Goal: Book appointment/travel/reservation

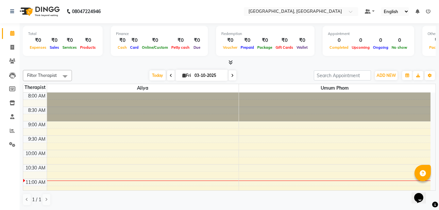
scroll to position [25, 0]
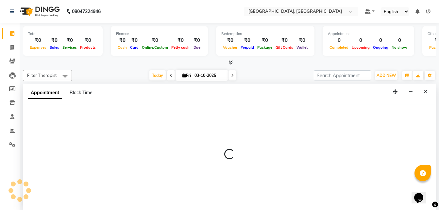
select select "92997"
select select "630"
select select "tentative"
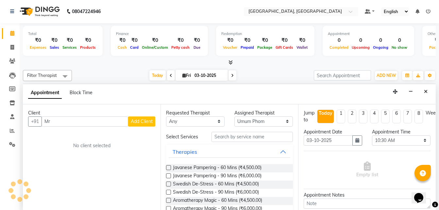
type input "M"
type input "[PERSON_NAME]"
click at [136, 120] on span "Add Client" at bounding box center [142, 121] width 22 height 6
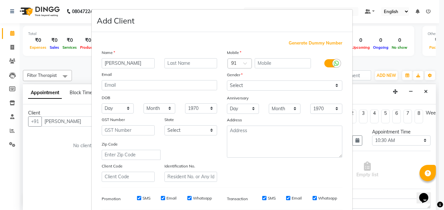
drag, startPoint x: 127, startPoint y: 63, endPoint x: 141, endPoint y: 63, distance: 14.4
click at [141, 63] on input "[PERSON_NAME]" at bounding box center [128, 63] width 53 height 10
type input "Dr. [PERSON_NAME]"
click at [181, 65] on input "text" at bounding box center [191, 63] width 53 height 10
paste input "Garg"
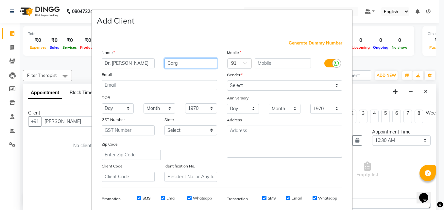
type input "Garg"
click at [329, 63] on label at bounding box center [331, 63] width 15 height 8
click at [0, 0] on input "checkbox" at bounding box center [0, 0] width 0 height 0
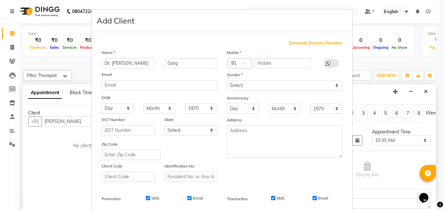
click at [307, 43] on span "Generate Dummy Number" at bounding box center [316, 43] width 54 height 7
type input "1391700000003"
checkbox input "false"
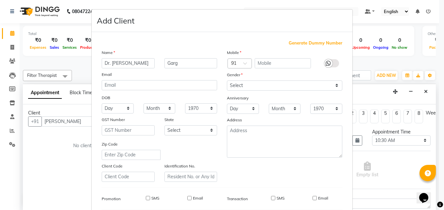
checkbox input "false"
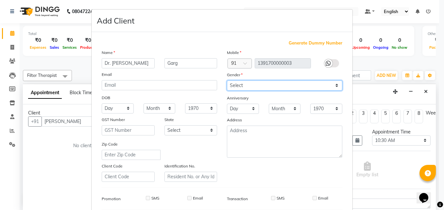
click at [236, 86] on select "Select [DEMOGRAPHIC_DATA] [DEMOGRAPHIC_DATA] Other Prefer Not To Say" at bounding box center [284, 85] width 115 height 10
select select "[DEMOGRAPHIC_DATA]"
click at [227, 80] on select "Select [DEMOGRAPHIC_DATA] [DEMOGRAPHIC_DATA] Other Prefer Not To Say" at bounding box center [284, 85] width 115 height 10
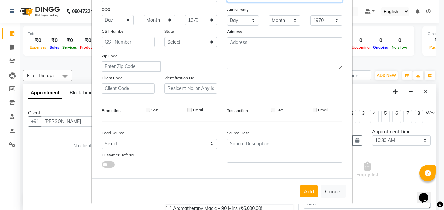
scroll to position [92, 0]
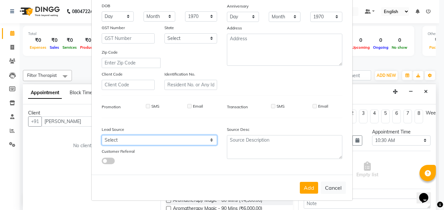
click at [207, 139] on select "Select Walk-in Referral Internet Friend Word of Mouth Advertisement Facebook Ju…" at bounding box center [159, 140] width 115 height 10
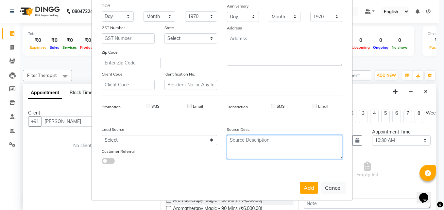
click at [252, 142] on textarea at bounding box center [284, 147] width 115 height 24
type textarea "Owner"
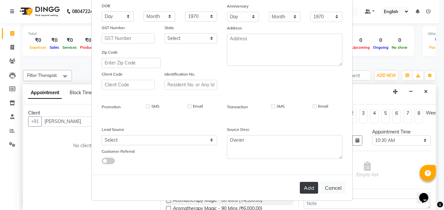
click at [303, 189] on button "Add" at bounding box center [309, 188] width 18 height 12
type input "1391700000003"
select select
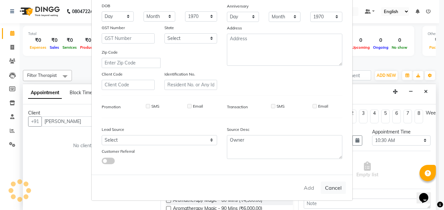
select select
checkbox input "false"
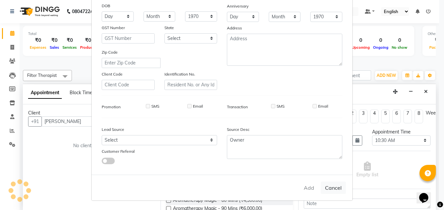
checkbox input "false"
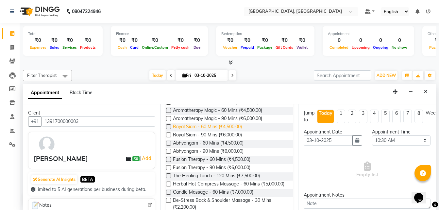
scroll to position [99, 0]
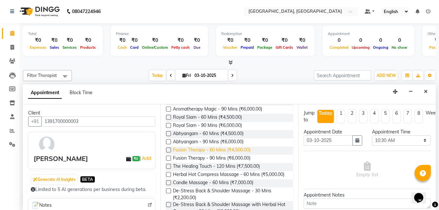
click at [225, 152] on span "Fusion Therapy - 60 Mins (₹4,500.00)" at bounding box center [212, 151] width 78 height 8
checkbox input "false"
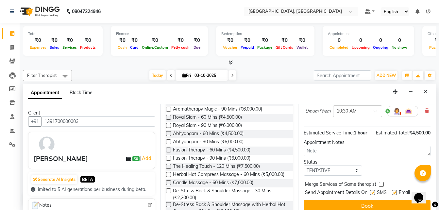
scroll to position [65, 0]
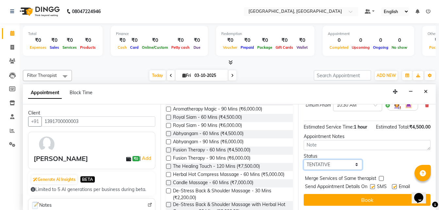
click at [321, 170] on select "Select TENTATIVE CONFIRM CHECK-IN UPCOMING" at bounding box center [333, 165] width 59 height 10
select select "confirm booking"
click at [304, 167] on select "Select TENTATIVE CONFIRM CHECK-IN UPCOMING" at bounding box center [333, 165] width 59 height 10
click at [380, 183] on div at bounding box center [381, 179] width 4 height 7
click at [384, 183] on div "Merge Services of Same therapist" at bounding box center [367, 179] width 127 height 8
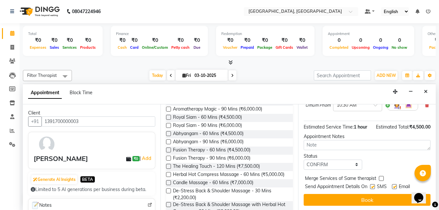
click at [383, 181] on label at bounding box center [381, 178] width 5 height 5
click at [383, 181] on input "checkbox" at bounding box center [381, 179] width 4 height 4
checkbox input "true"
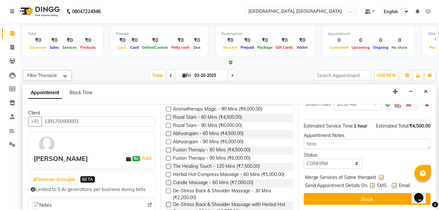
scroll to position [79, 0]
click at [350, 161] on select "Select TENTATIVE CONFIRM CHECK-IN UPCOMING" at bounding box center [333, 164] width 59 height 10
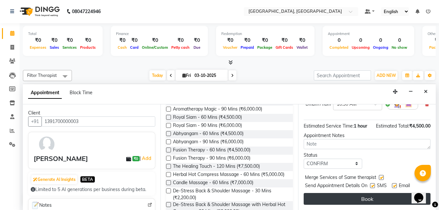
click at [350, 193] on button "Book" at bounding box center [367, 199] width 127 height 12
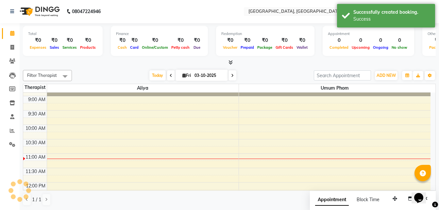
scroll to position [0, 0]
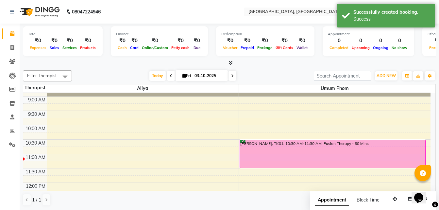
click at [250, 144] on div "[PERSON_NAME], TK01, 10:30 AM-11:30 AM, Fusion Therapy - 60 Mins" at bounding box center [333, 154] width 186 height 28
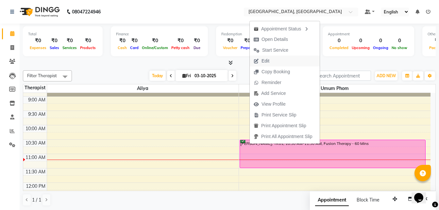
click at [269, 62] on span "Edit" at bounding box center [266, 61] width 8 height 7
select select "tentative"
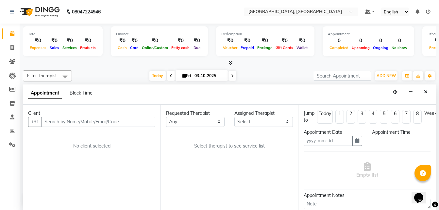
scroll to position [0, 0]
type input "03-10-2025"
select select "92997"
select select "confirm booking"
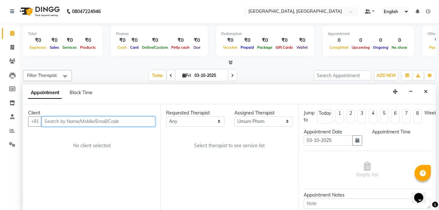
select select "630"
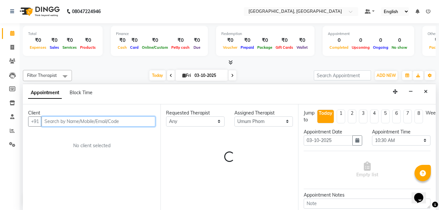
scroll to position [87, 0]
select select "4437"
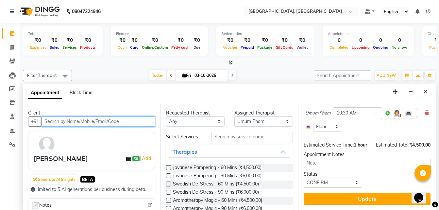
scroll to position [70, 0]
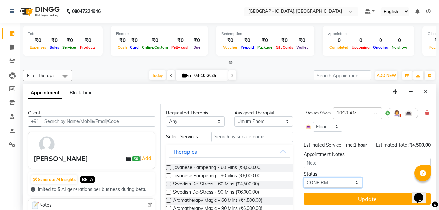
click at [352, 179] on select "Select TENTATIVE CONFIRM CHECK-IN UPCOMING" at bounding box center [333, 183] width 59 height 10
click at [428, 90] on button "Close" at bounding box center [425, 92] width 9 height 10
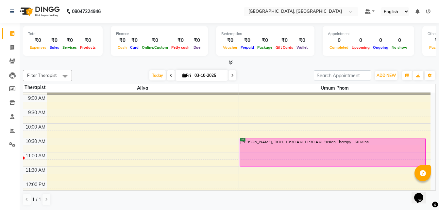
scroll to position [21, 0]
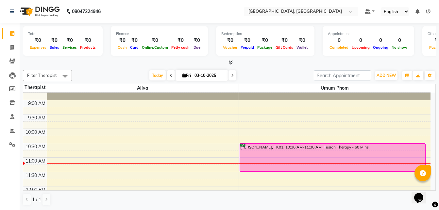
click at [244, 147] on div "[PERSON_NAME], TK01, 10:30 AM-11:30 AM, Fusion Therapy - 60 Mins" at bounding box center [333, 158] width 186 height 28
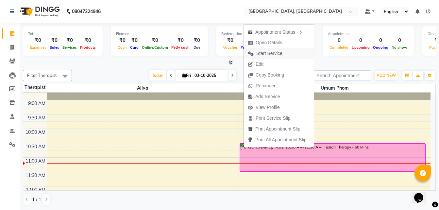
click at [262, 49] on span "Start Service" at bounding box center [265, 53] width 43 height 11
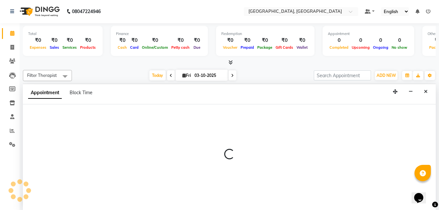
select select "92995"
select select "720"
select select "tentative"
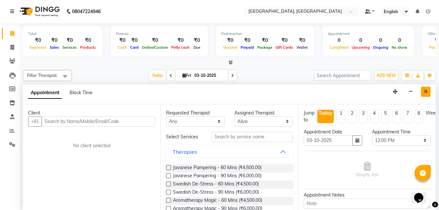
click at [429, 88] on button "Close" at bounding box center [425, 92] width 9 height 10
